Goal: Complete application form: Complete application form

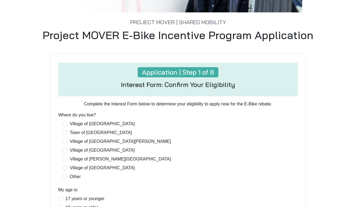
scroll to position [125, 0]
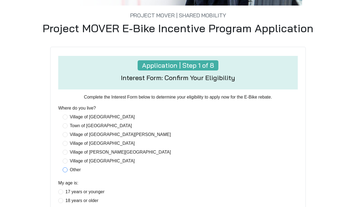
click at [77, 171] on span "Other" at bounding box center [75, 169] width 15 height 7
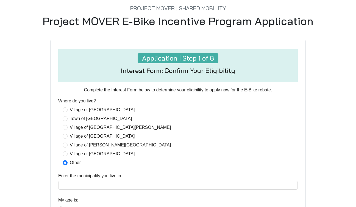
scroll to position [141, 0]
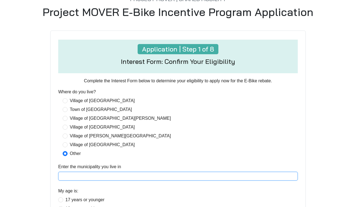
click at [90, 174] on input "Enter the municipality you live in" at bounding box center [178, 176] width 240 height 9
type input "**********"
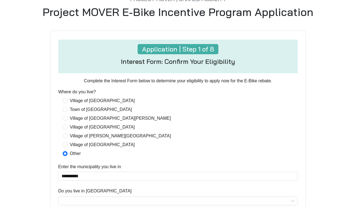
click at [132, 189] on div "Do you live in Westchester County" at bounding box center [178, 192] width 240 height 9
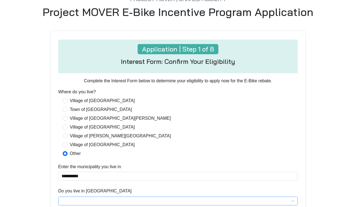
scroll to position [178, 0]
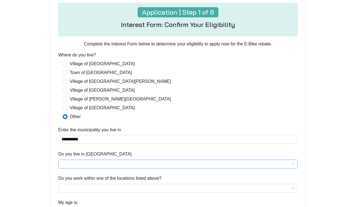
click at [109, 161] on input "Do you live in Westchester County" at bounding box center [178, 164] width 233 height 8
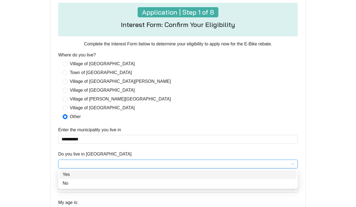
click at [118, 177] on div "Yes" at bounding box center [178, 174] width 231 height 7
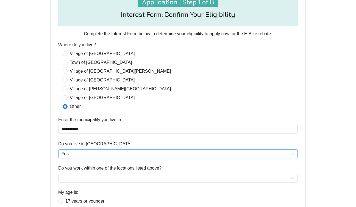
scroll to position [195, 0]
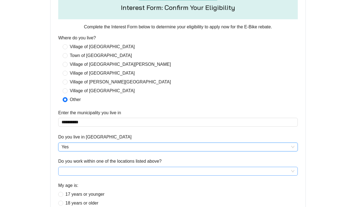
click at [110, 171] on input "Do you work within one of the locations listed above?" at bounding box center [178, 171] width 233 height 8
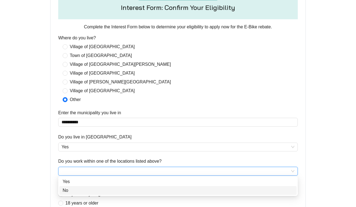
click at [104, 192] on div "No" at bounding box center [178, 190] width 231 height 7
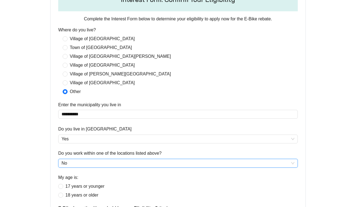
scroll to position [217, 0]
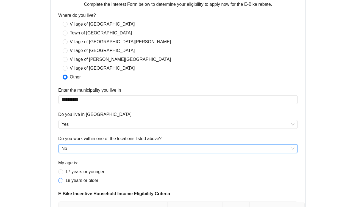
click at [91, 181] on span "18 years or older" at bounding box center [81, 180] width 37 height 7
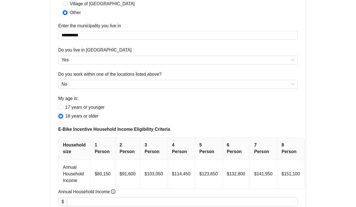
scroll to position [314, 0]
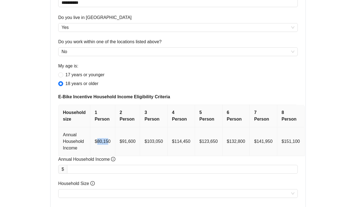
drag, startPoint x: 107, startPoint y: 141, endPoint x: 98, endPoint y: 142, distance: 9.4
click at [98, 142] on td "$80,150" at bounding box center [102, 141] width 25 height 29
click at [111, 168] on input "Annual Household Income" at bounding box center [182, 169] width 230 height 8
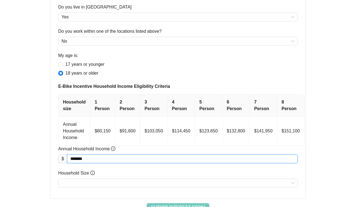
scroll to position [348, 0]
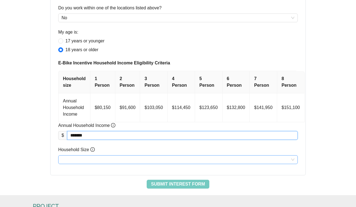
type input "*********"
click at [111, 162] on input "Household Size" at bounding box center [178, 159] width 233 height 8
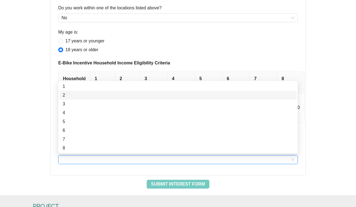
click at [85, 94] on div "2" at bounding box center [178, 95] width 231 height 7
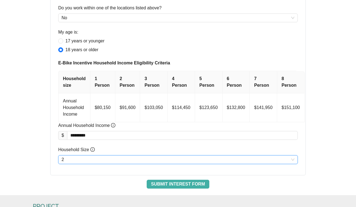
scroll to position [369, 0]
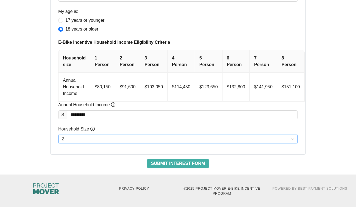
click at [185, 165] on span "Submit Interest Form" at bounding box center [178, 163] width 54 height 7
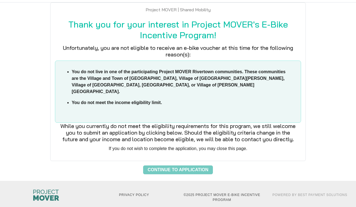
scroll to position [0, 0]
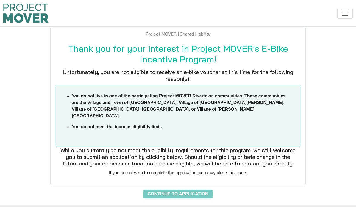
click at [29, 20] on img at bounding box center [25, 13] width 45 height 19
